Goal: Task Accomplishment & Management: Manage account settings

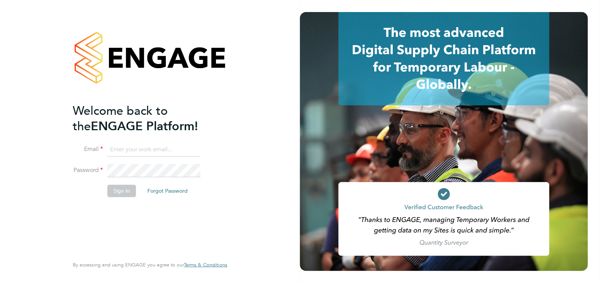
type input "Michael.Spearing@ngbailey.co.uk"
click at [124, 193] on button "Sign In" at bounding box center [121, 191] width 29 height 12
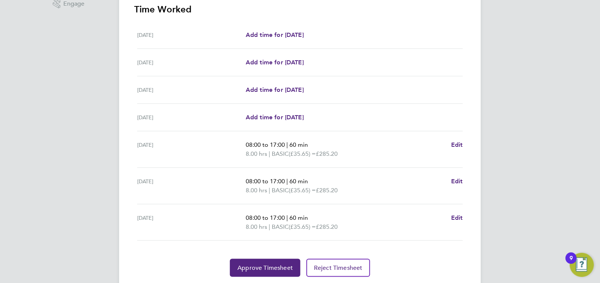
scroll to position [226, 0]
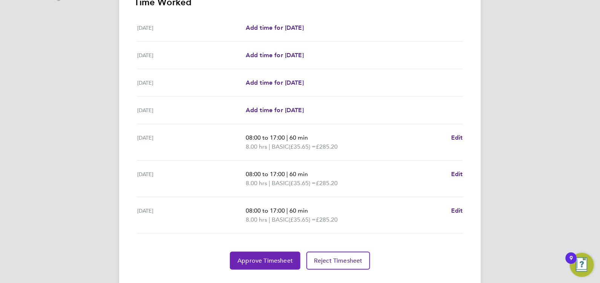
click at [261, 258] on span "Approve Timesheet" at bounding box center [264, 261] width 55 height 8
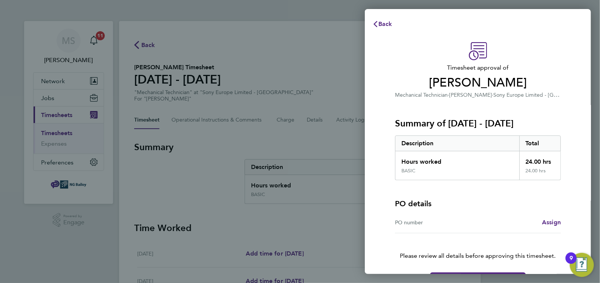
scroll to position [25, 0]
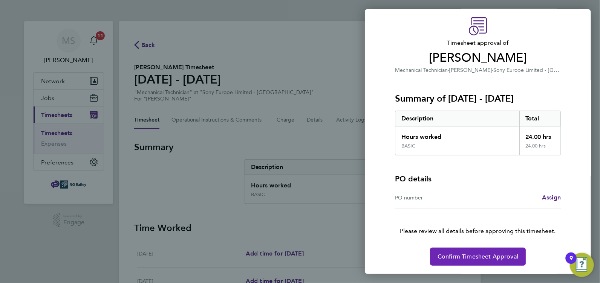
click at [469, 257] on span "Confirm Timesheet Approval" at bounding box center [477, 257] width 81 height 8
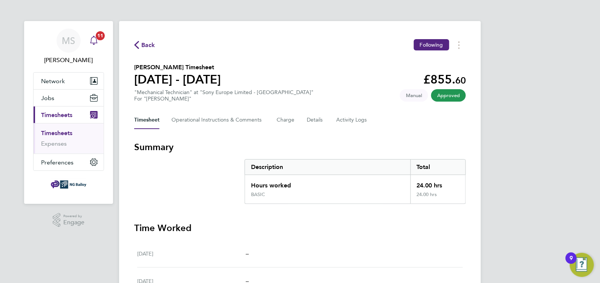
click at [96, 34] on span "11" at bounding box center [100, 35] width 9 height 9
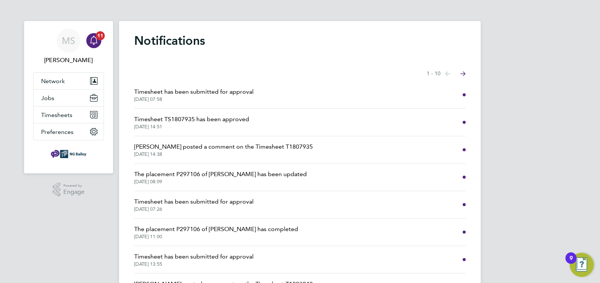
click at [185, 174] on span "The placement P297106 of [PERSON_NAME] has been updated" at bounding box center [220, 174] width 173 height 9
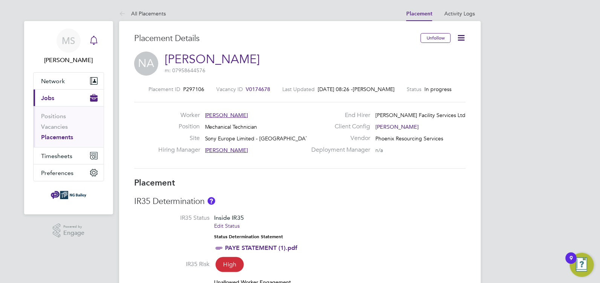
click at [94, 38] on icon "Main navigation" at bounding box center [93, 40] width 9 height 9
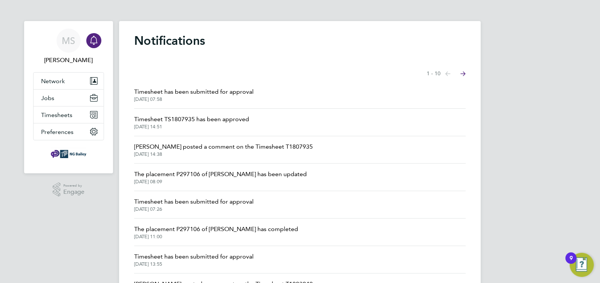
click at [206, 119] on span "Timesheet TS1807935 has been approved" at bounding box center [191, 119] width 115 height 9
